Goal: Navigation & Orientation: Find specific page/section

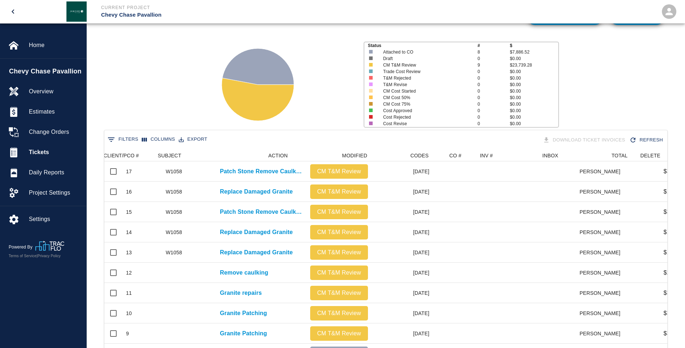
scroll to position [356, 558]
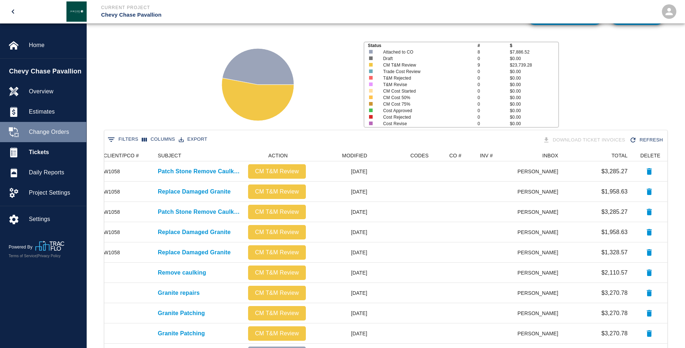
click at [35, 130] on span "Change Orders" at bounding box center [55, 132] width 52 height 9
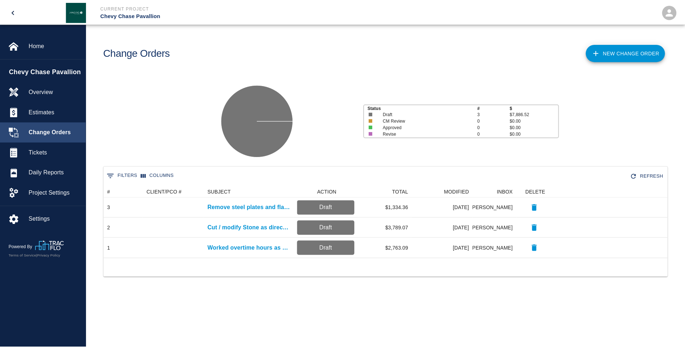
scroll to position [67, 563]
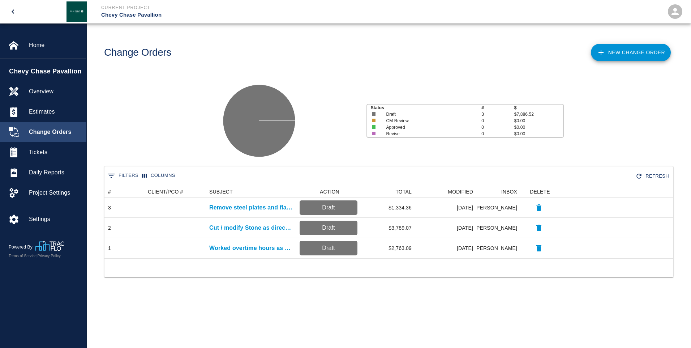
click at [50, 135] on span "Change Orders" at bounding box center [55, 132] width 52 height 9
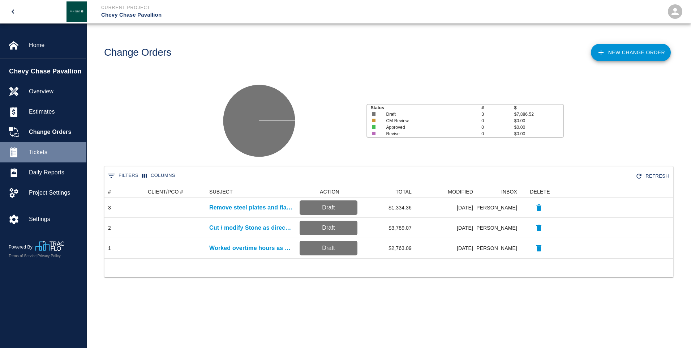
click at [32, 153] on span "Tickets" at bounding box center [55, 152] width 52 height 9
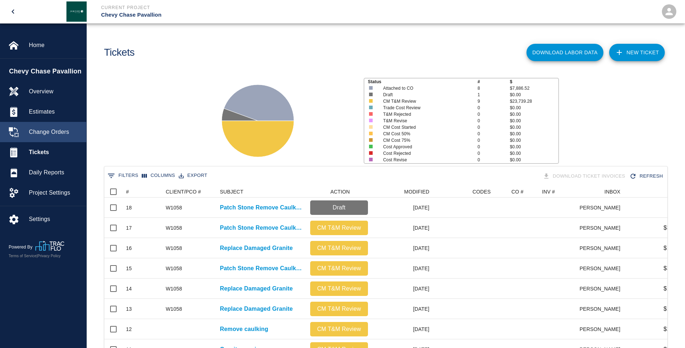
click at [61, 132] on span "Change Orders" at bounding box center [55, 132] width 52 height 9
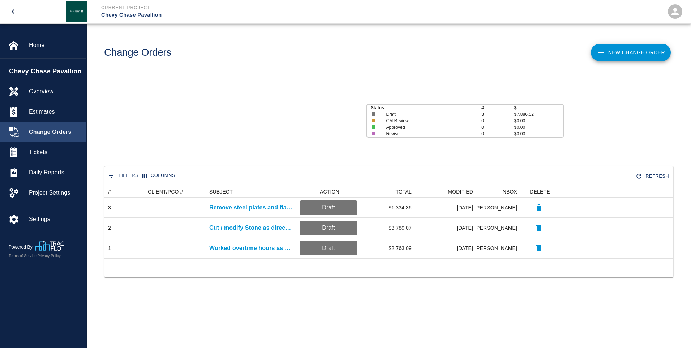
scroll to position [67, 563]
